Goal: Check status: Check status

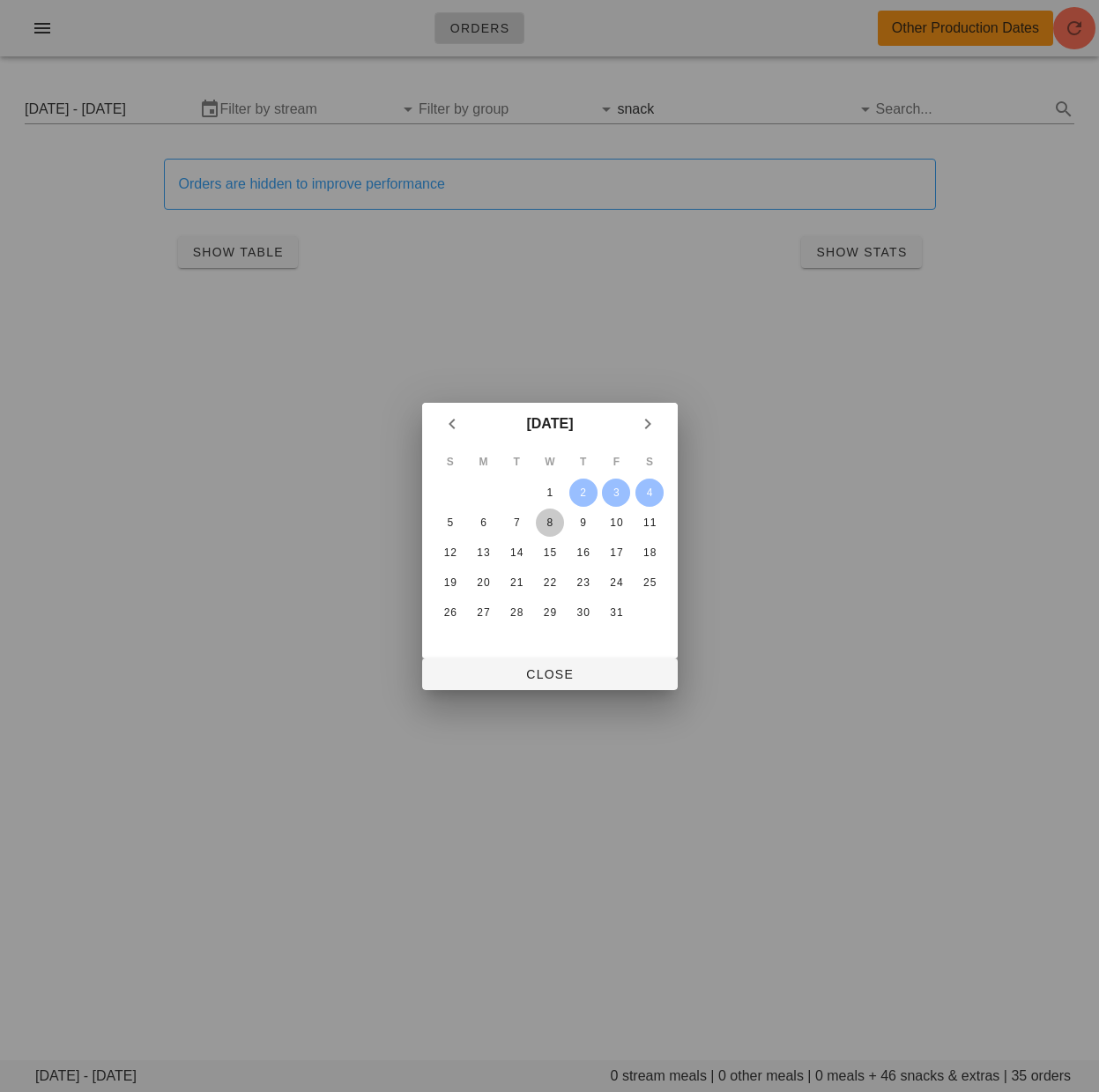
click at [548, 524] on div "8" at bounding box center [549, 522] width 28 height 12
click at [484, 518] on div "6" at bounding box center [482, 522] width 28 height 12
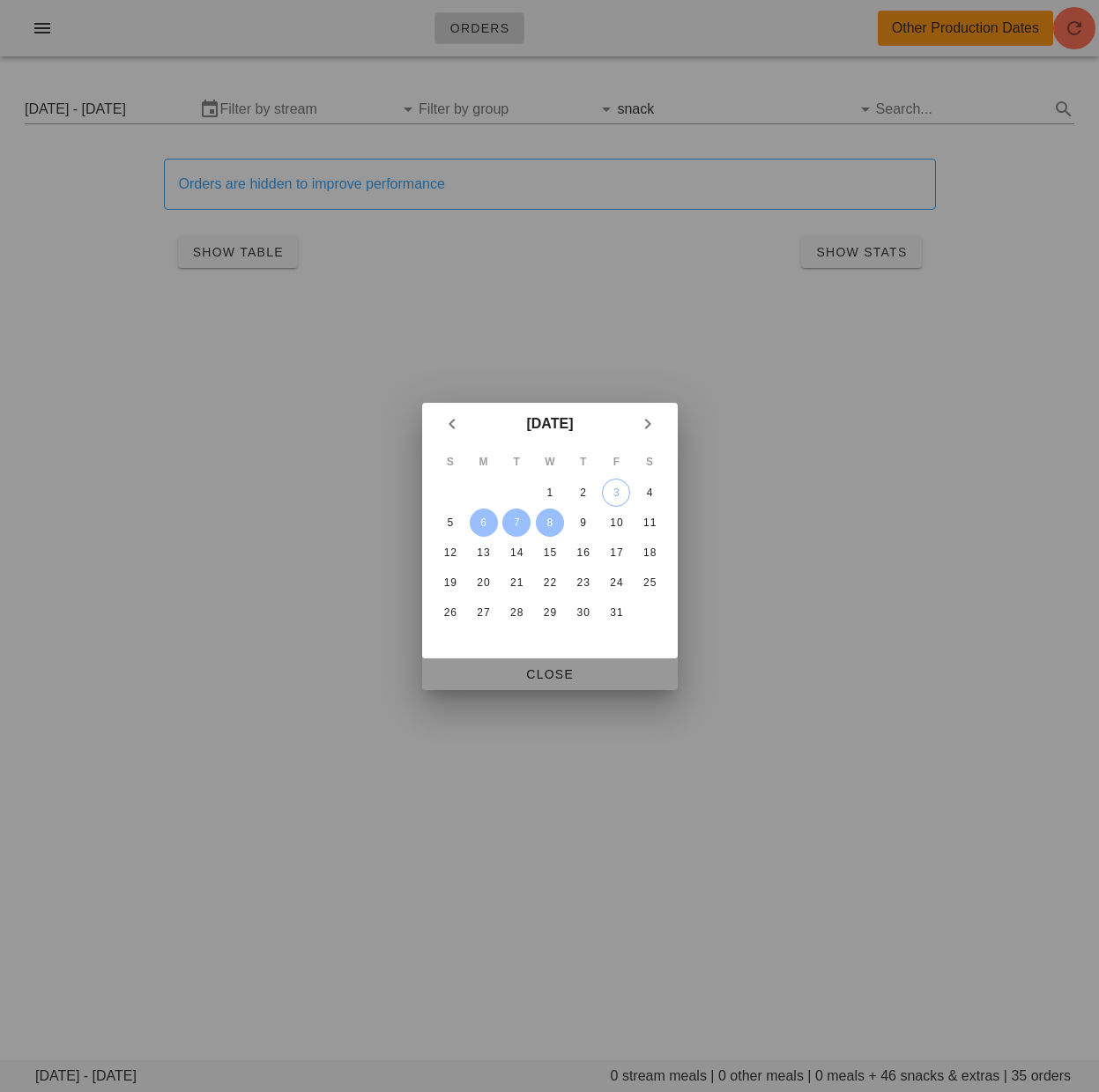
click at [588, 679] on span "Close" at bounding box center [550, 674] width 228 height 14
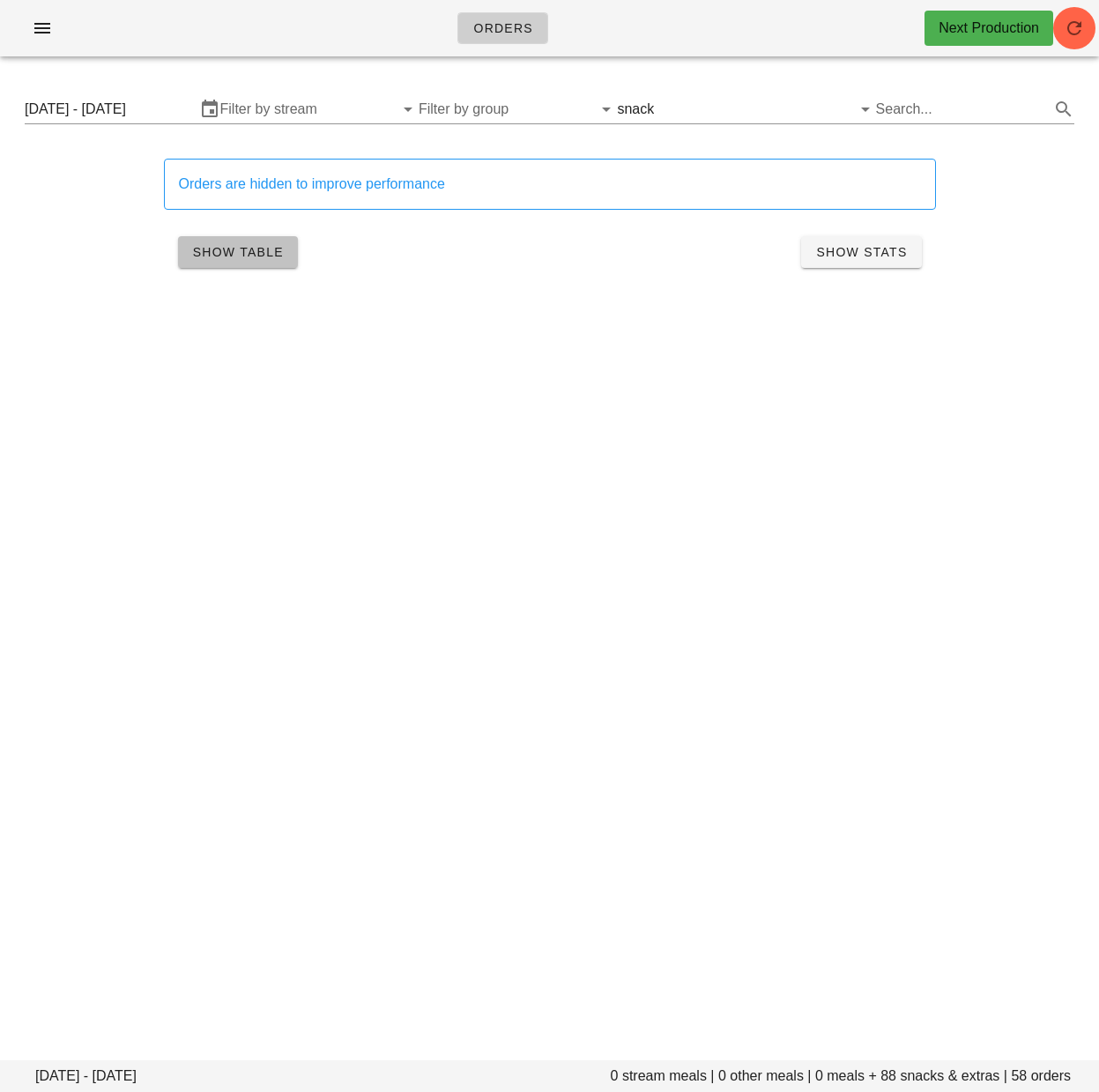
click at [218, 265] on button "Show Table" at bounding box center [238, 252] width 119 height 32
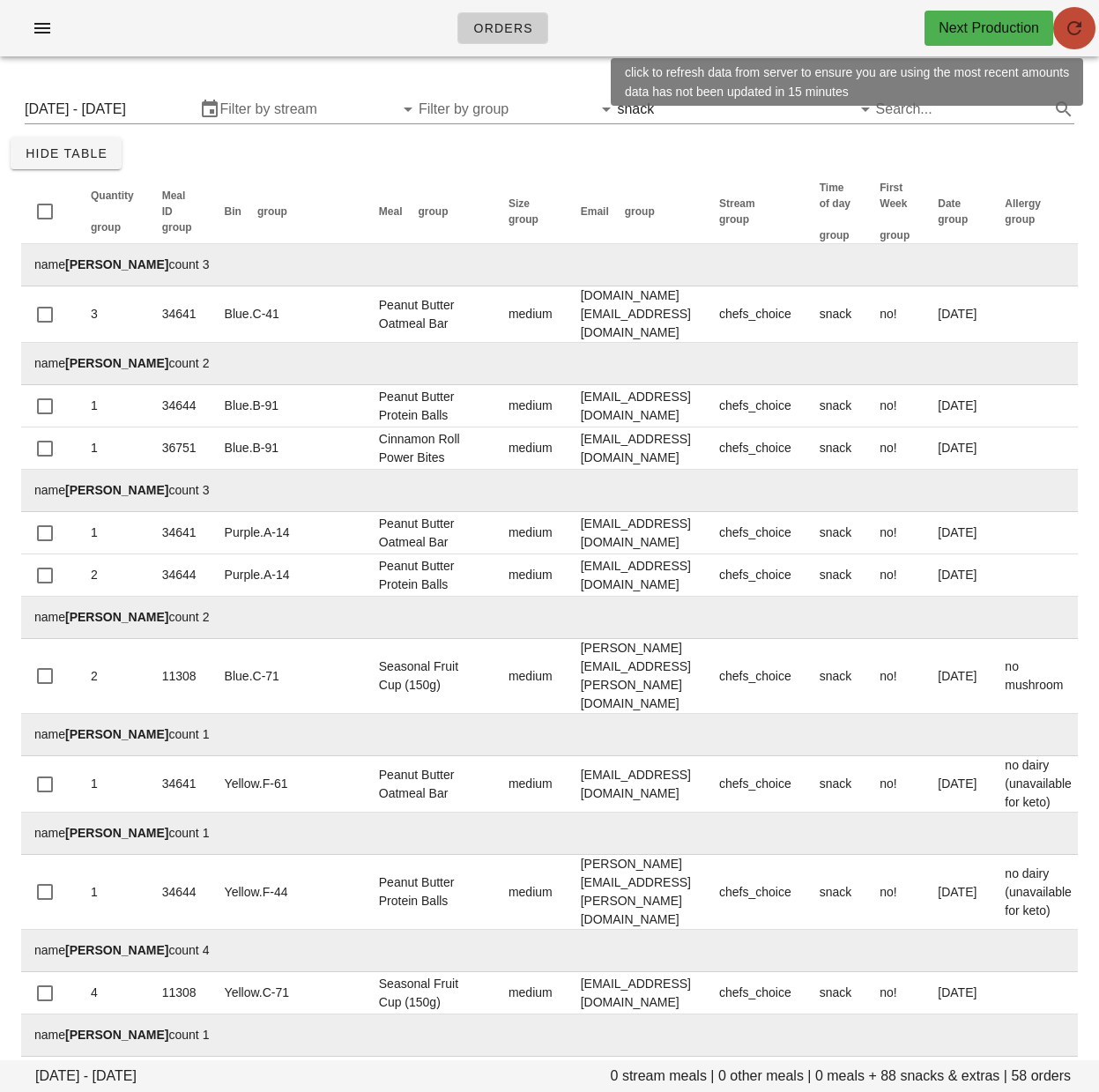
click at [1069, 28] on icon "button" at bounding box center [1074, 28] width 21 height 21
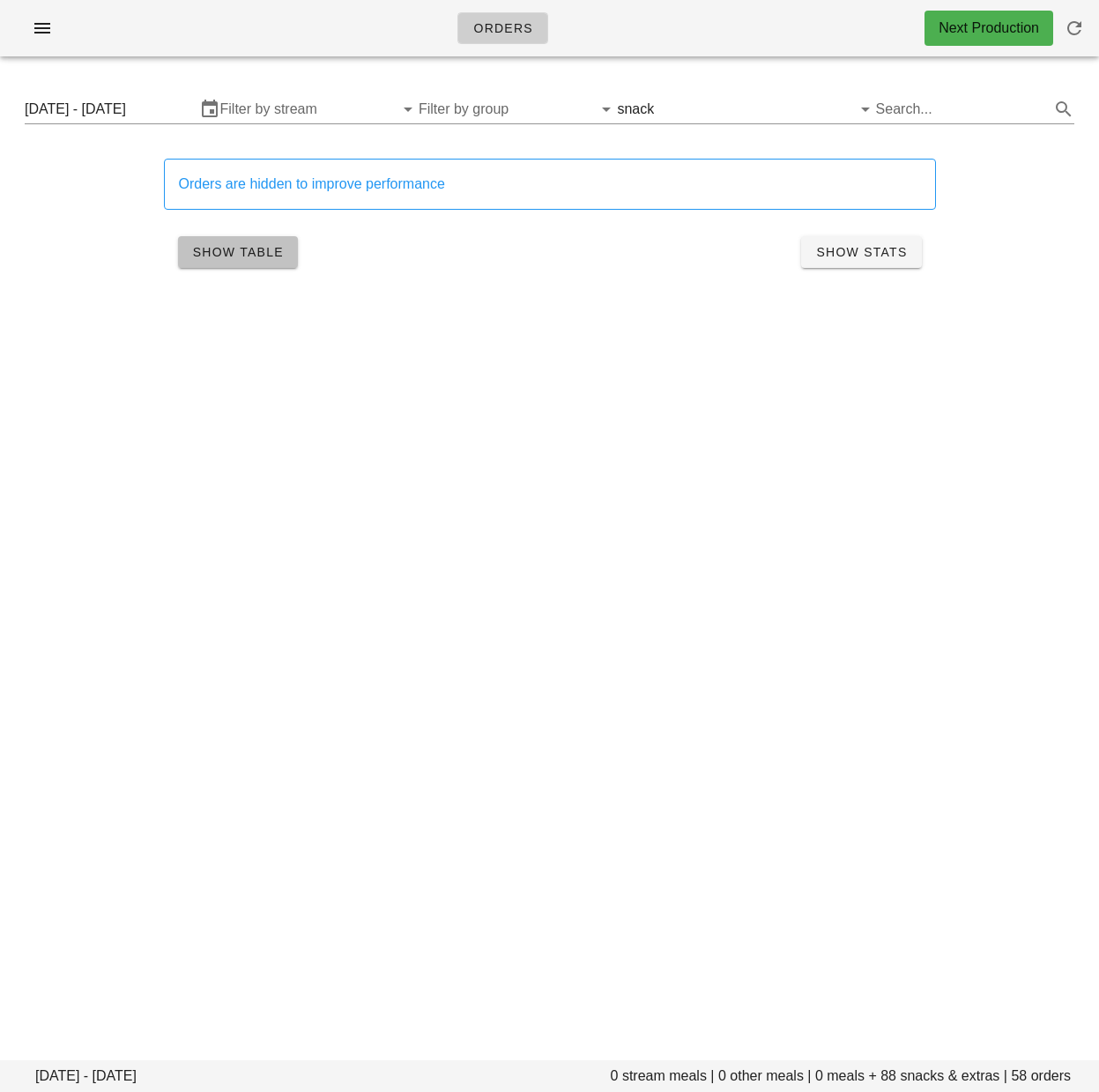
click at [248, 253] on span "Show Table" at bounding box center [238, 252] width 91 height 14
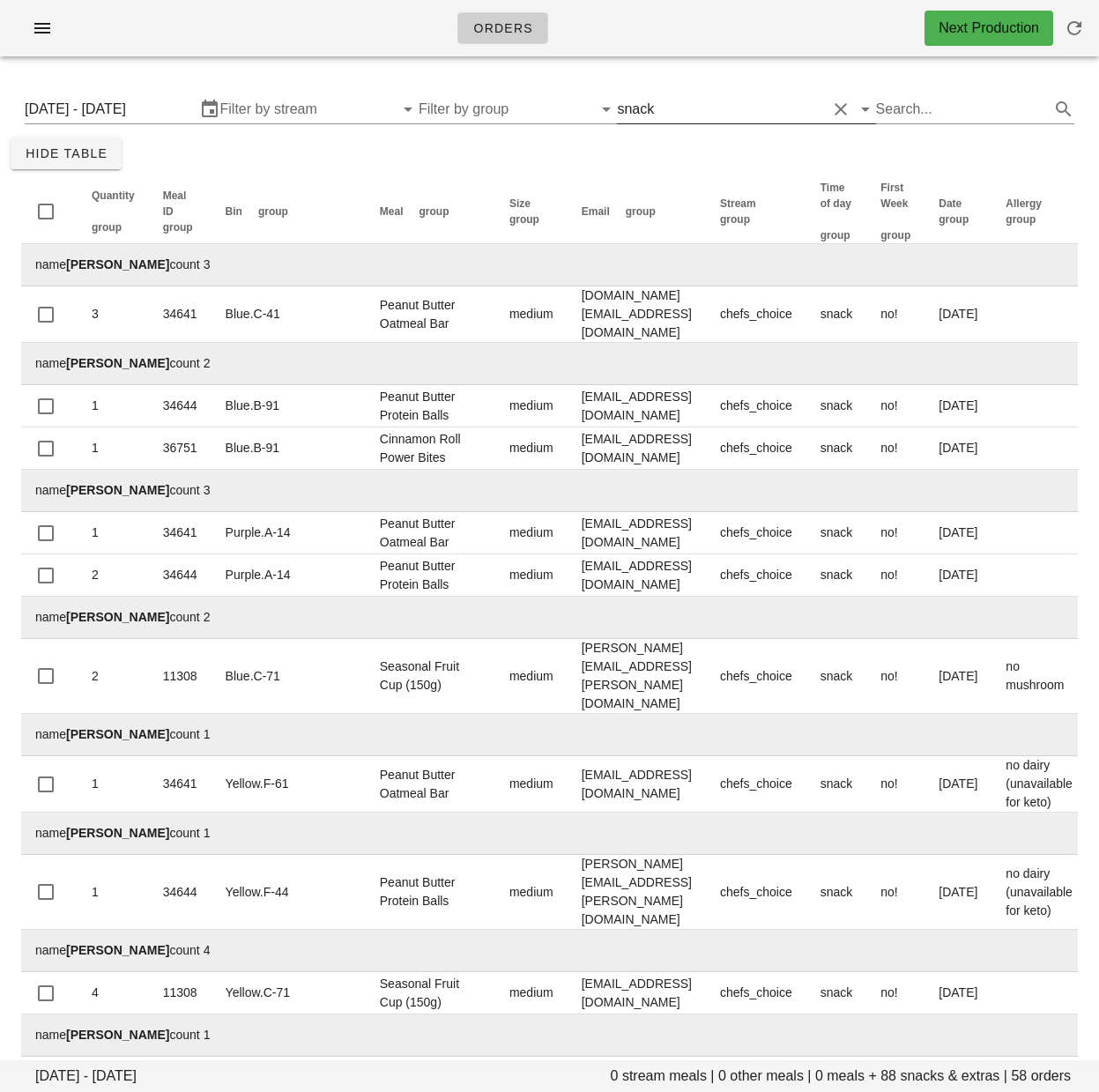
click at [694, 104] on input "text" at bounding box center [742, 109] width 168 height 28
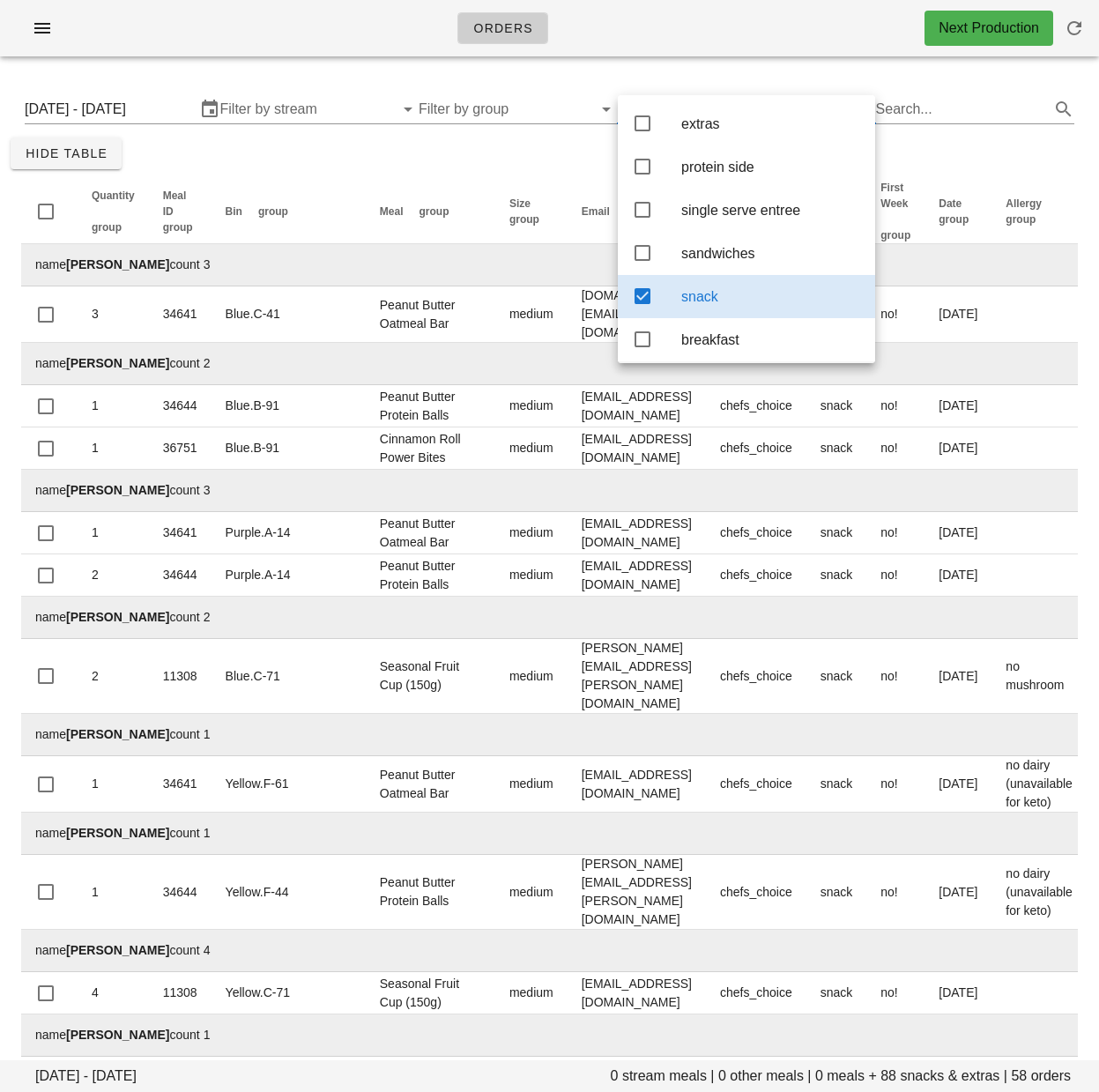
scroll to position [176, 0]
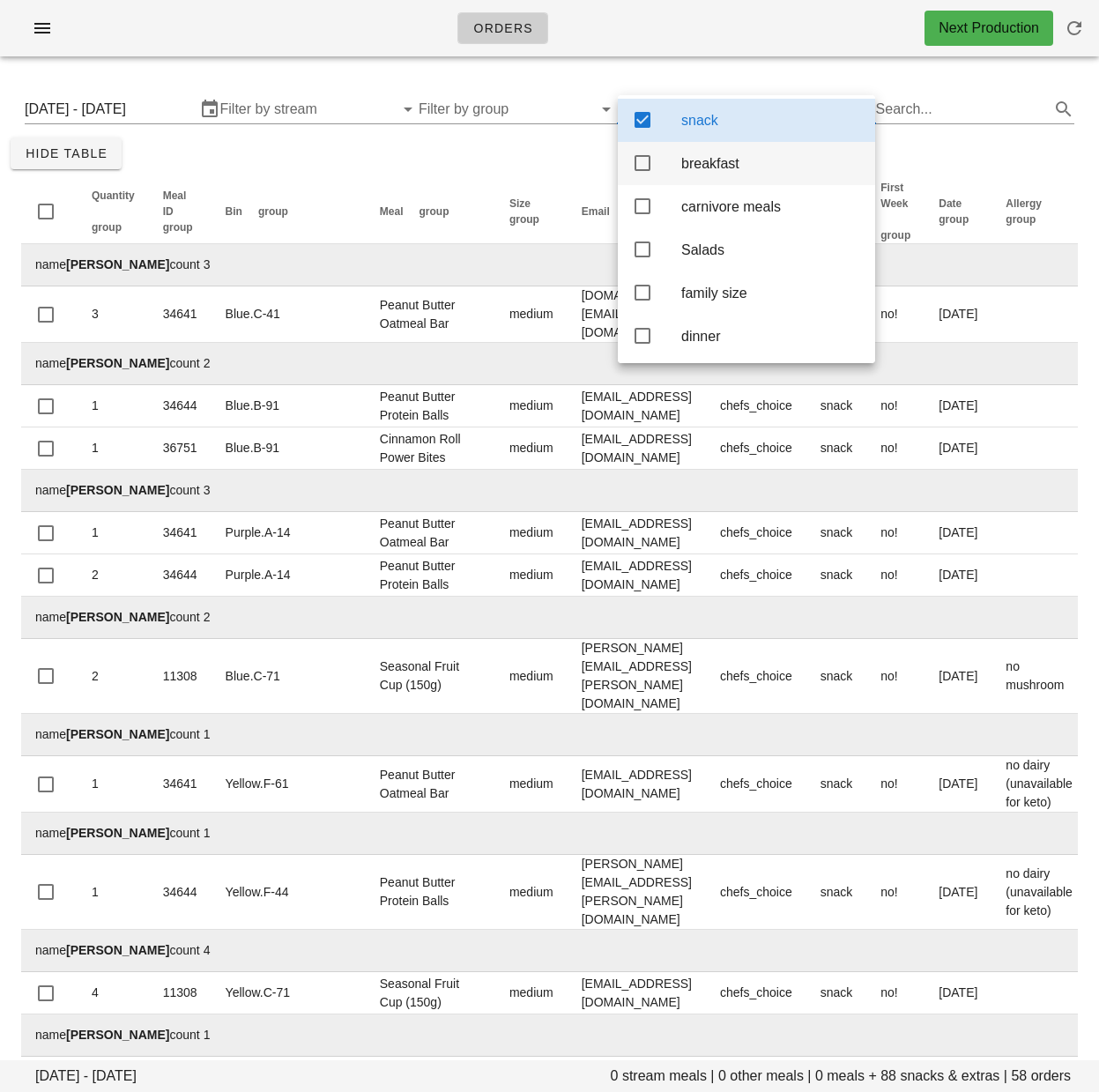
click at [647, 303] on icon at bounding box center [642, 292] width 21 height 21
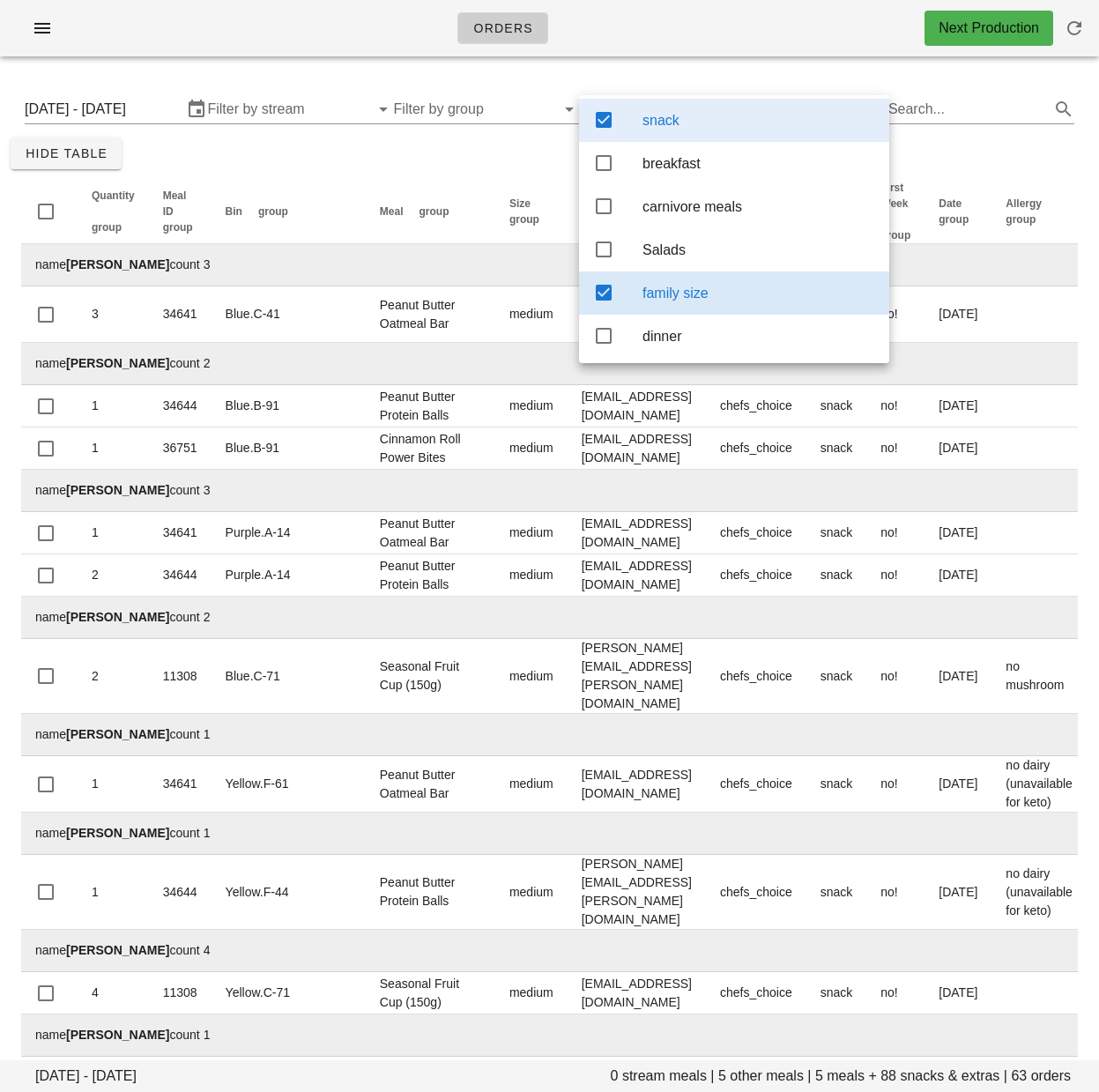
click at [610, 125] on icon at bounding box center [604, 119] width 21 height 21
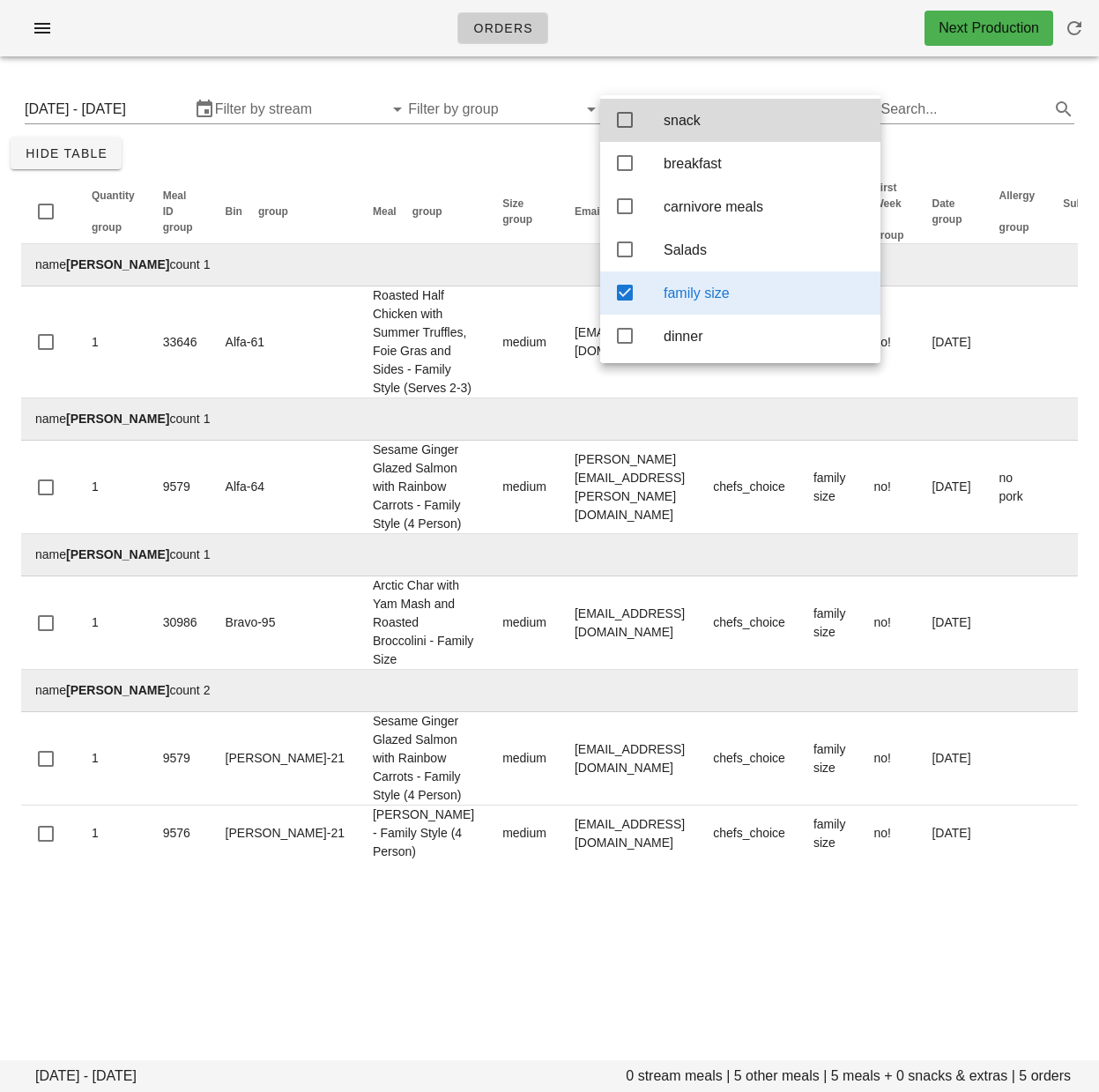
click at [539, 164] on div "Monday October 6 - Wednesday October 8 0 stream meals | 5 other meals | 5 meals…" at bounding box center [550, 477] width 1099 height 812
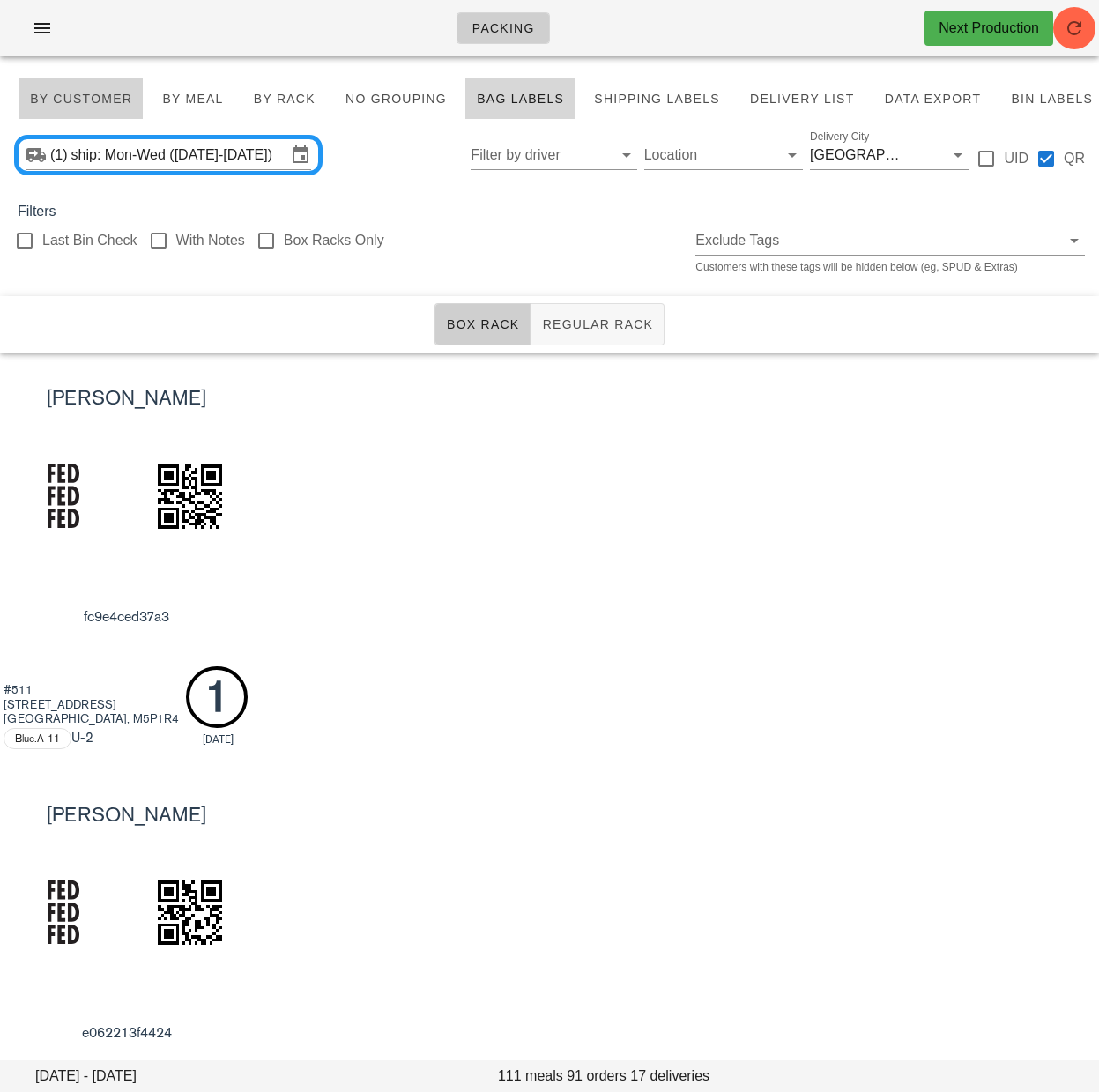
click at [118, 100] on span "By Customer" at bounding box center [80, 98] width 104 height 14
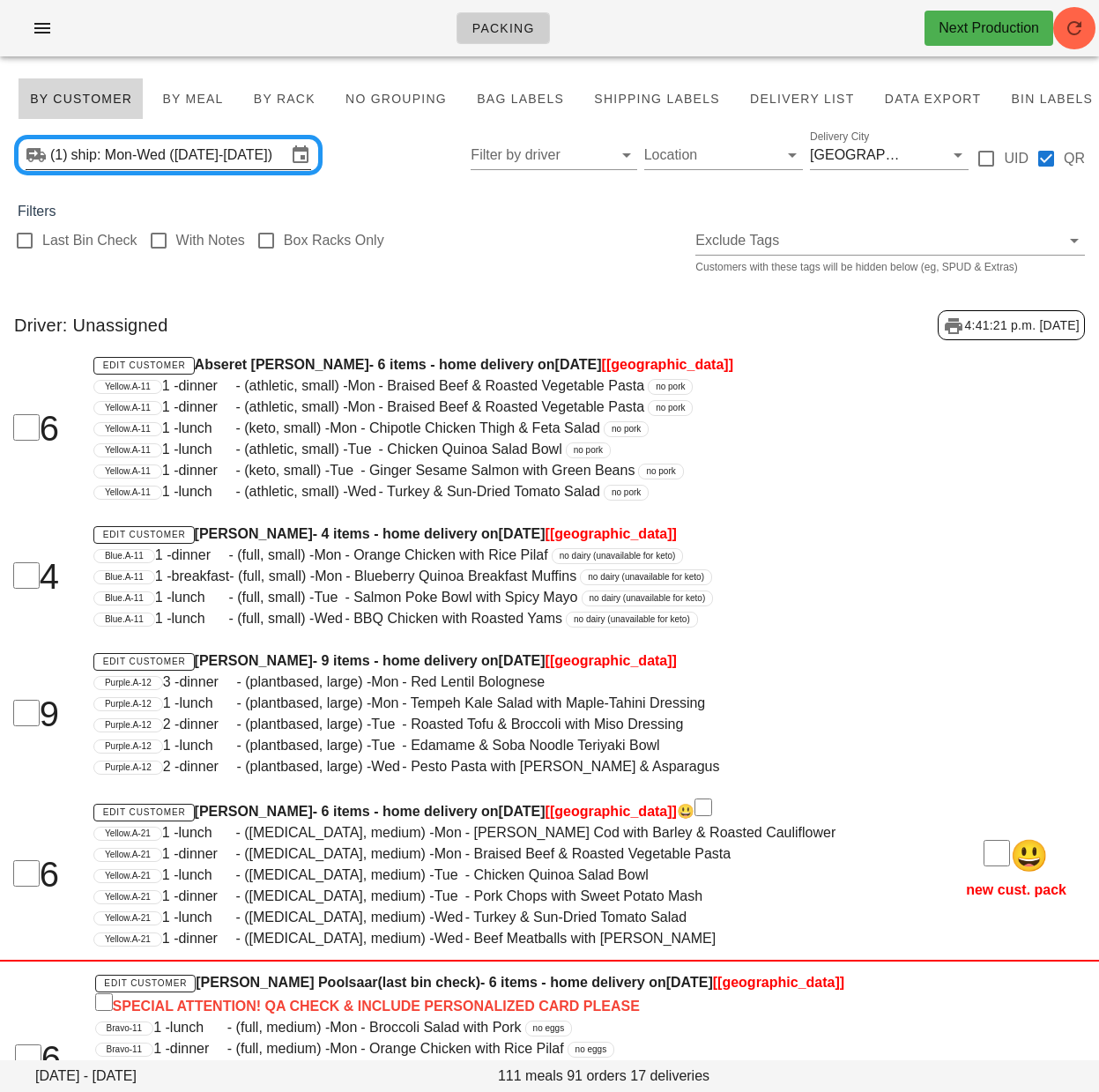
click at [187, 164] on input "ship: Mon-Wed (Oct 6-Oct 8)" at bounding box center [179, 155] width 215 height 28
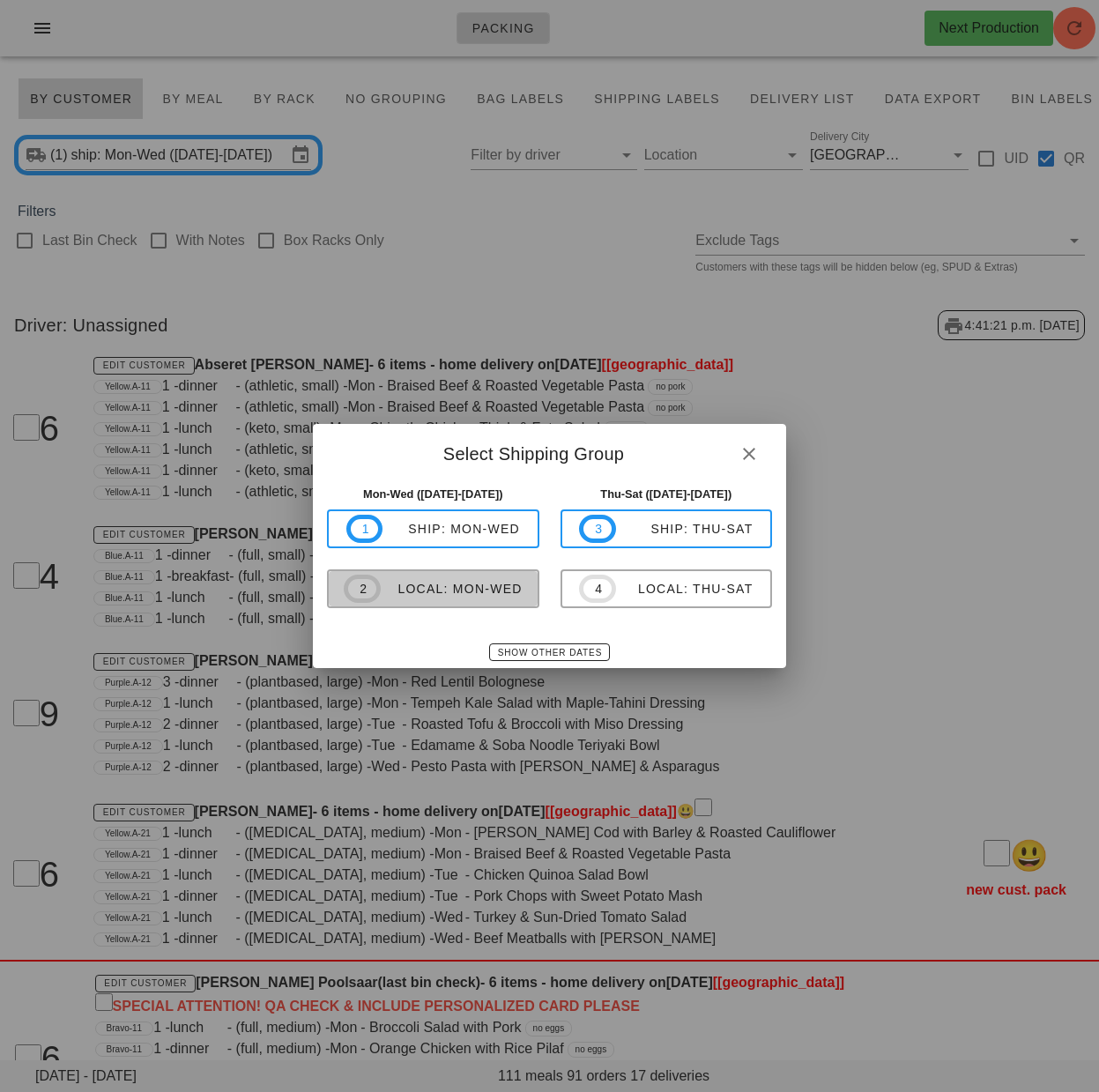
click at [480, 589] on div "local: Mon-Wed" at bounding box center [452, 588] width 142 height 14
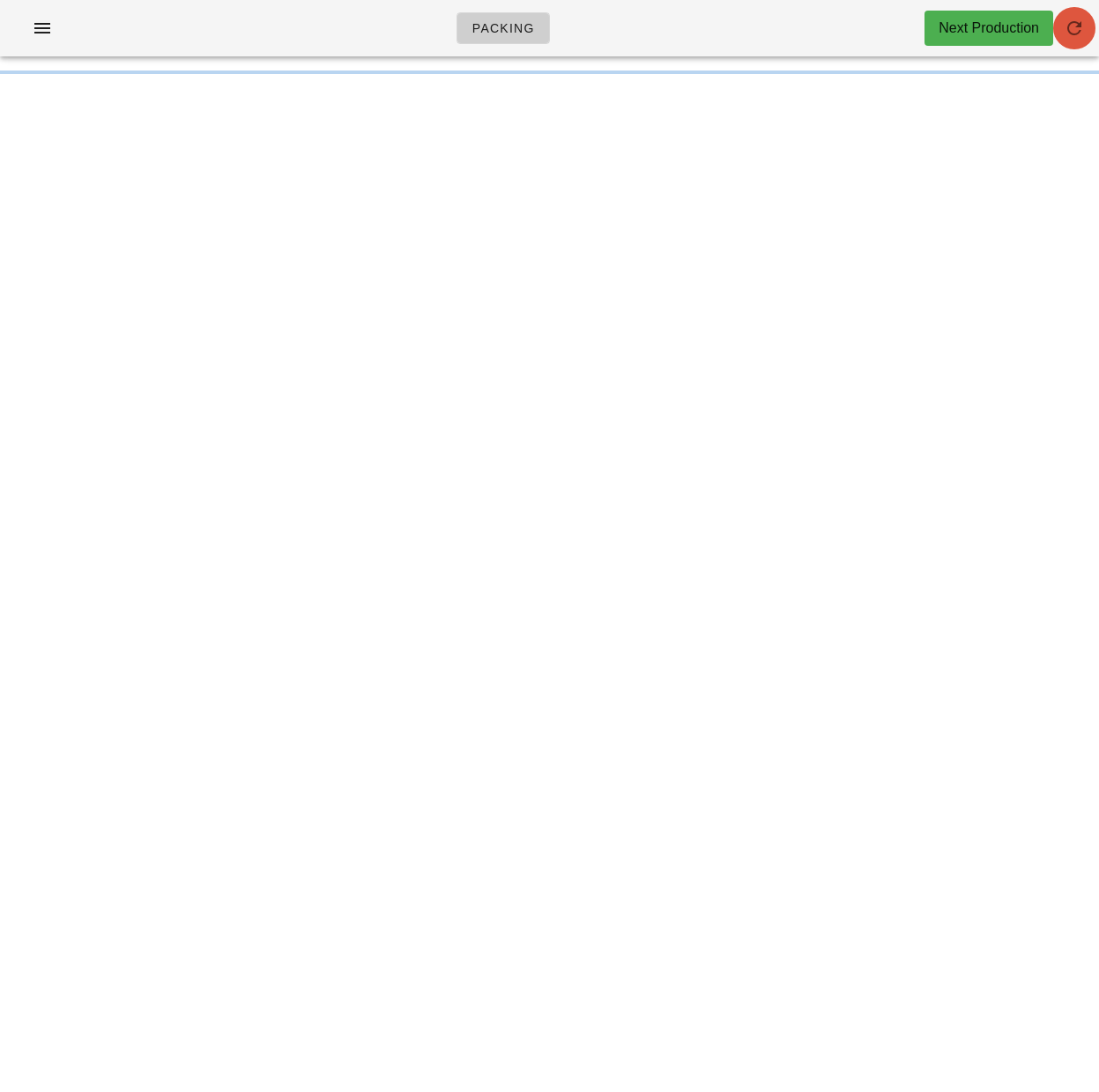
click at [1080, 20] on icon "button" at bounding box center [1074, 28] width 21 height 21
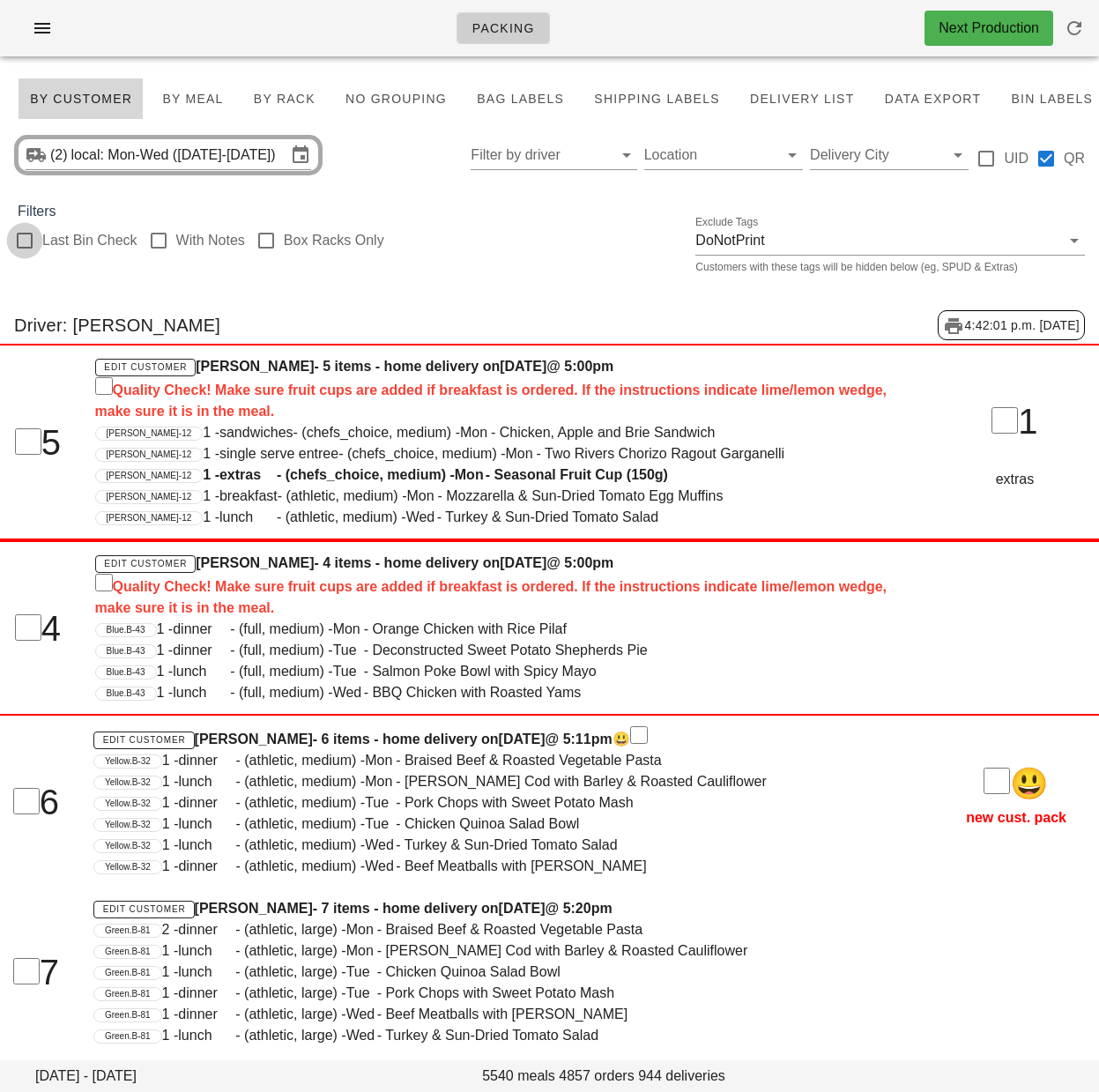
click at [40, 261] on div at bounding box center [76, 264] width 123 height 12
click at [55, 262] on div at bounding box center [76, 264] width 123 height 12
click at [25, 244] on div at bounding box center [24, 241] width 30 height 30
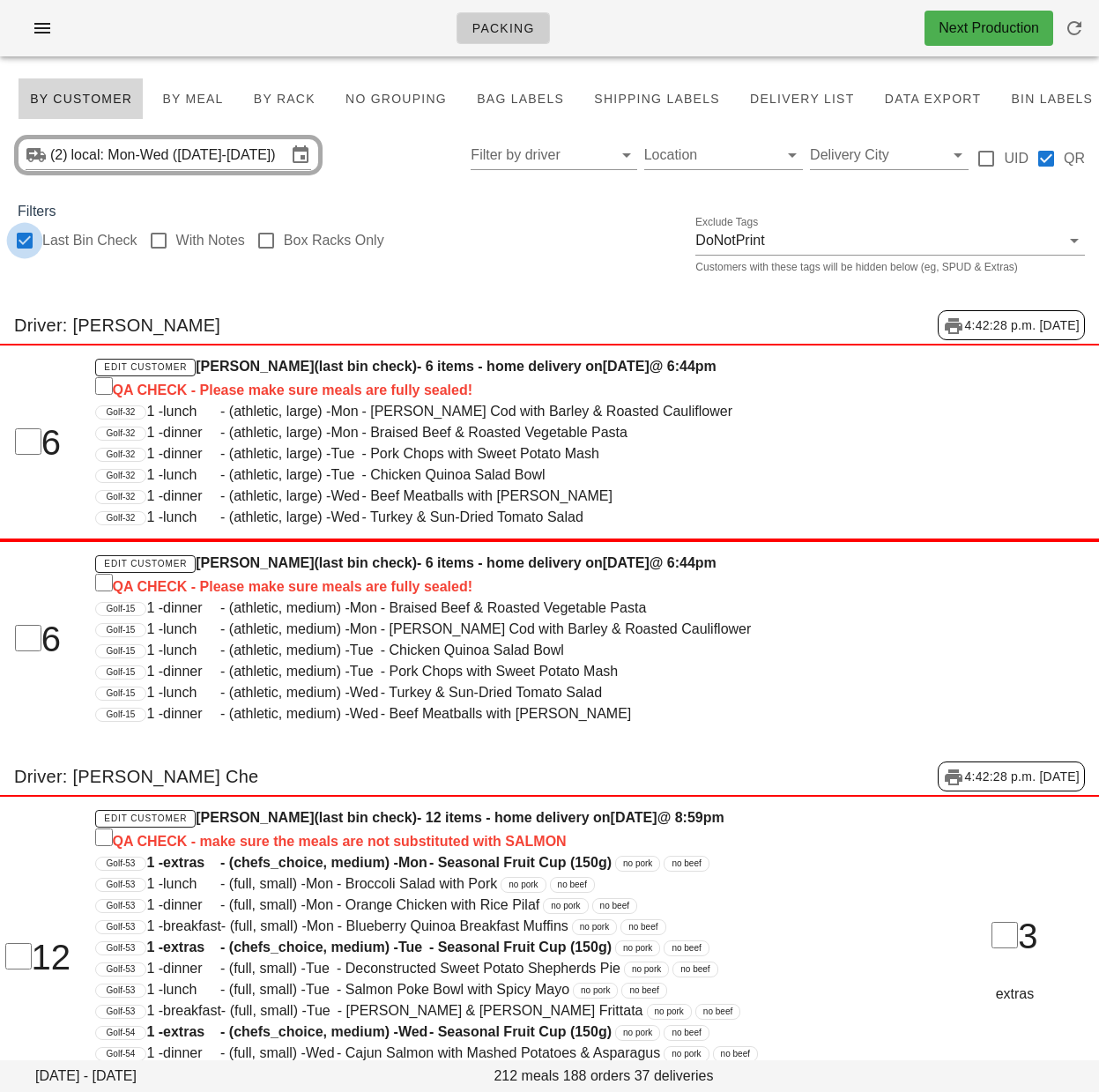
checkbox input "true"
click at [294, 104] on span "By Rack" at bounding box center [284, 98] width 63 height 14
